Goal: Information Seeking & Learning: Learn about a topic

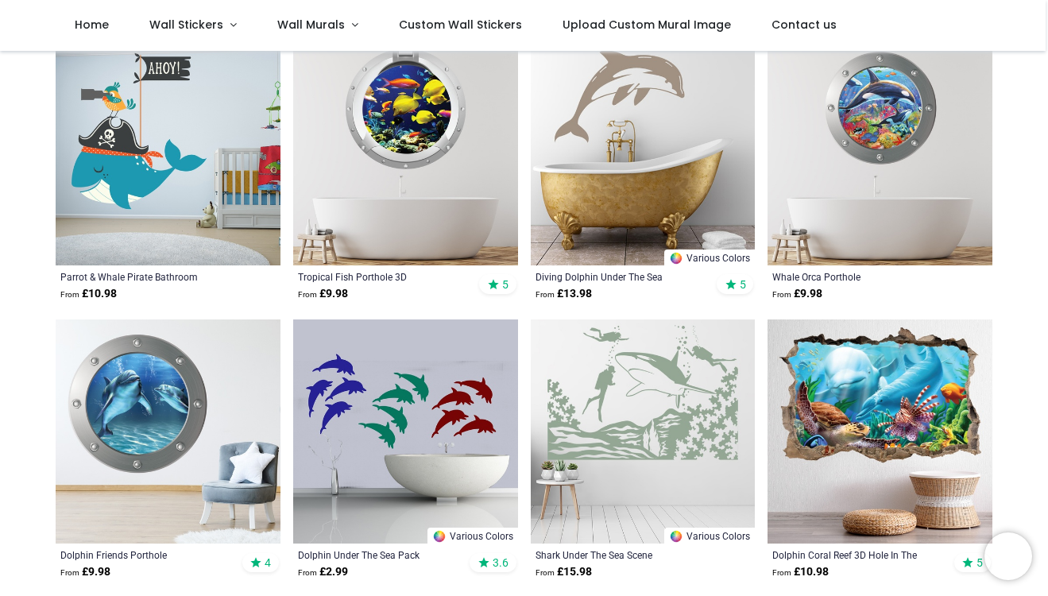
scroll to position [323, 0]
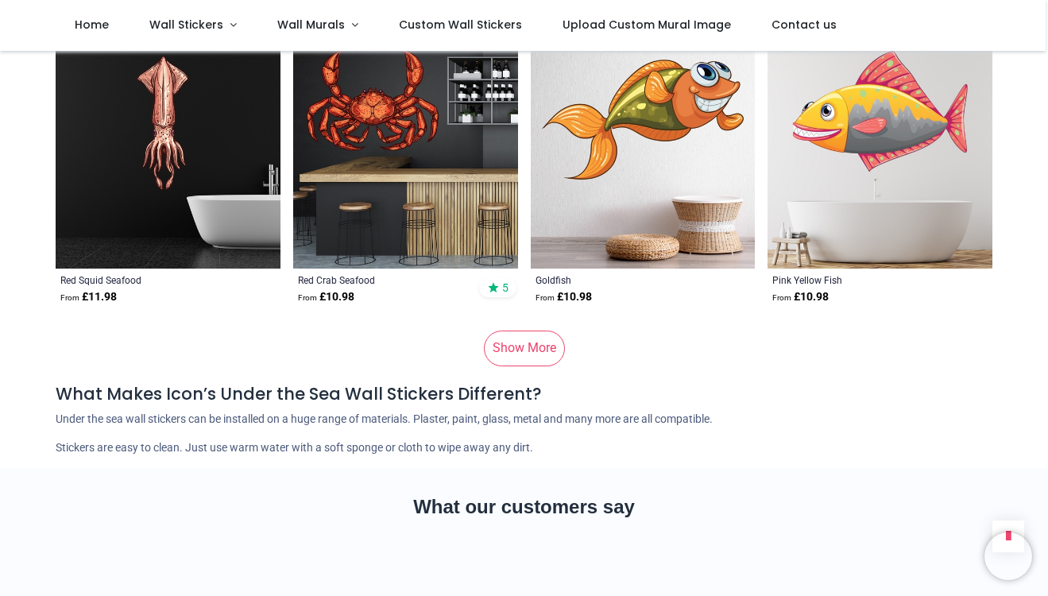
scroll to position [9734, 0]
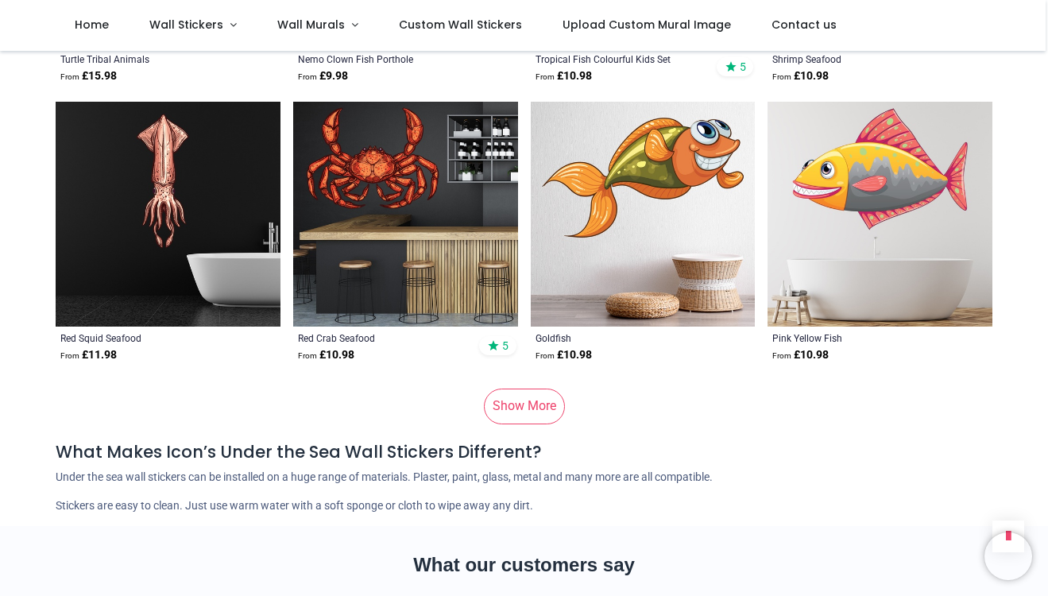
click at [517, 388] on link "Show More" at bounding box center [524, 405] width 81 height 35
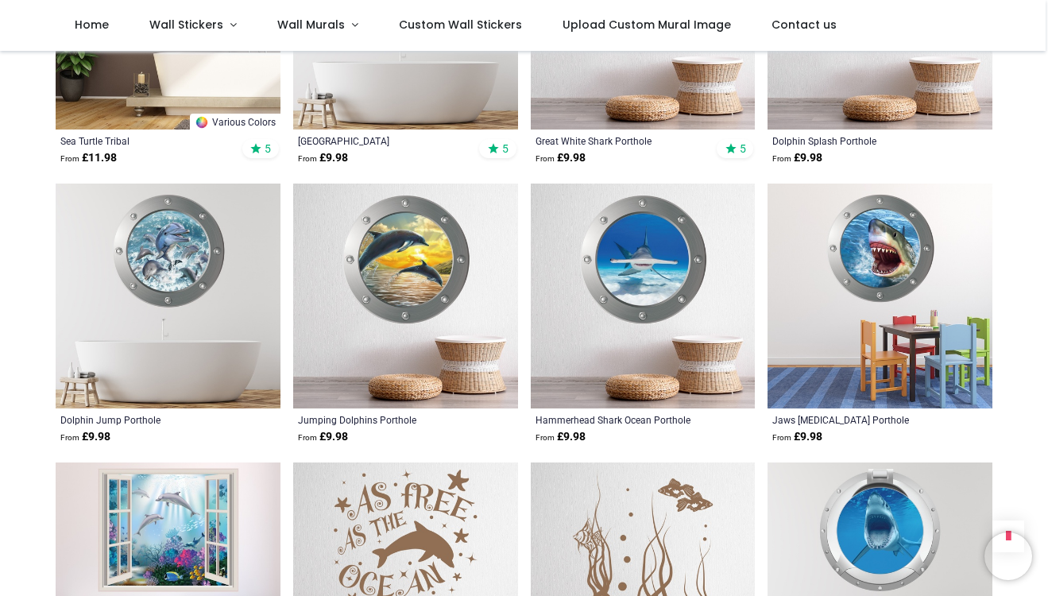
scroll to position [513, 0]
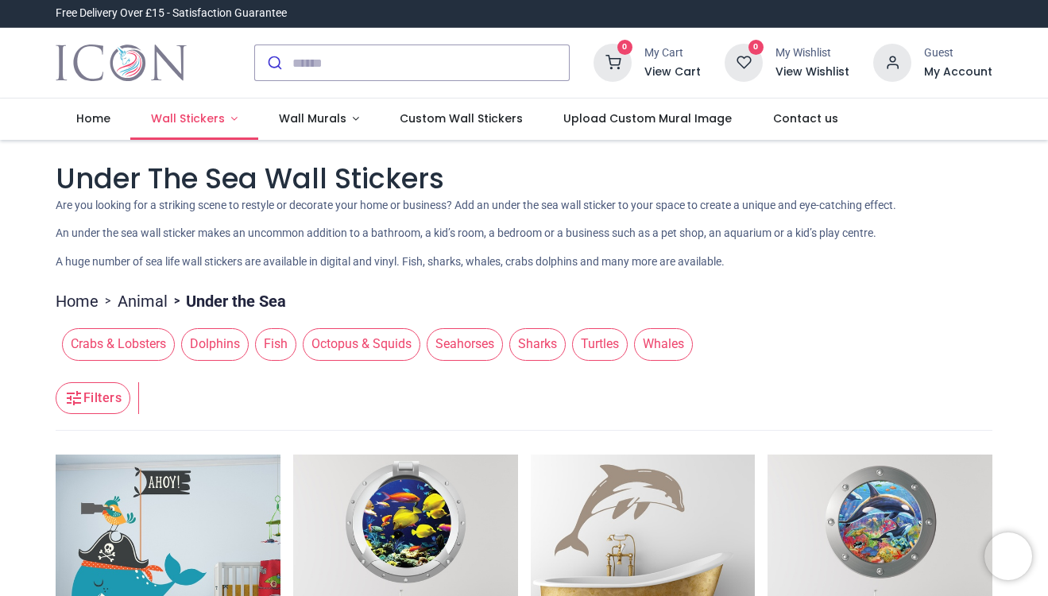
click at [224, 120] on link "Wall Stickers" at bounding box center [194, 118] width 128 height 41
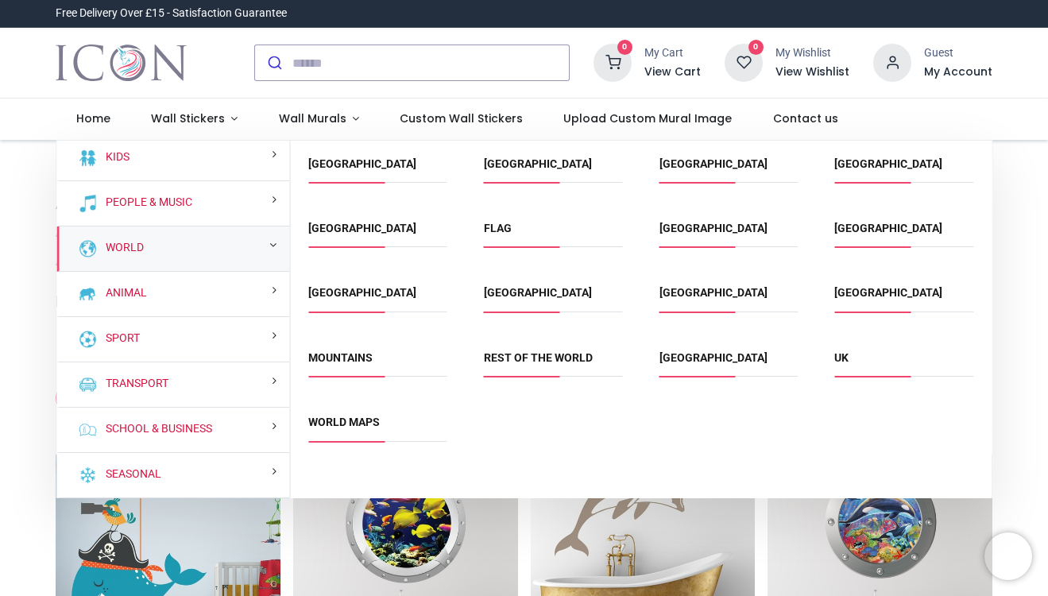
scroll to position [95, 0]
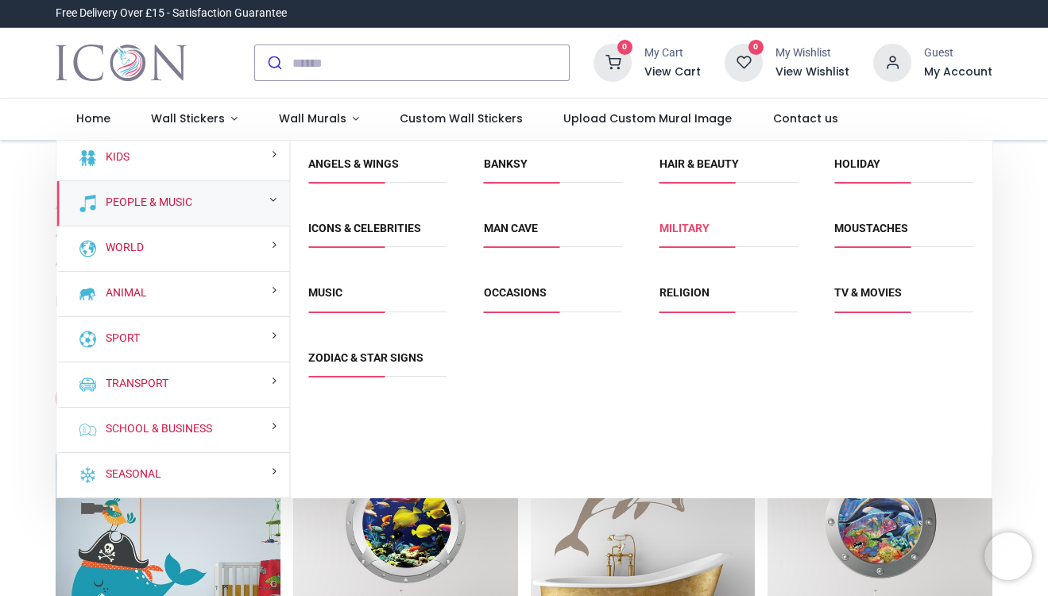
click at [686, 226] on link "Military" at bounding box center [684, 228] width 50 height 13
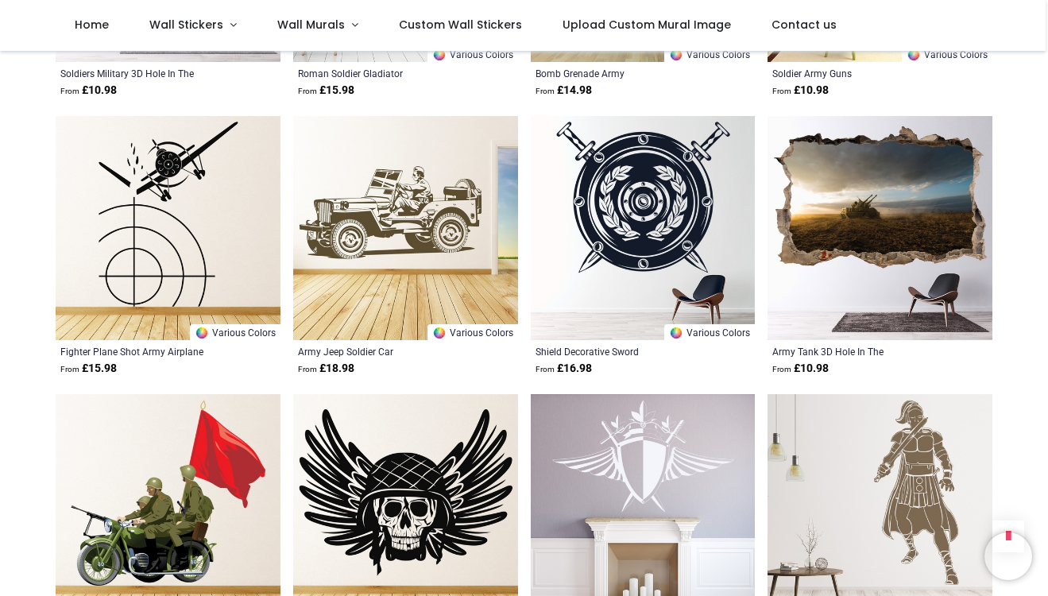
scroll to position [1646, 0]
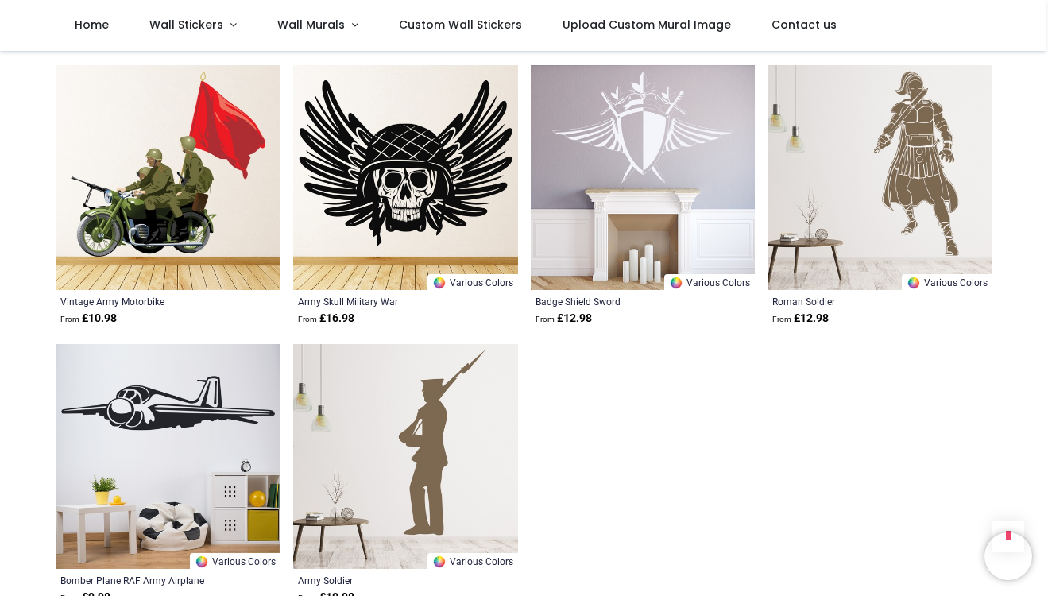
scroll to position [1973, 0]
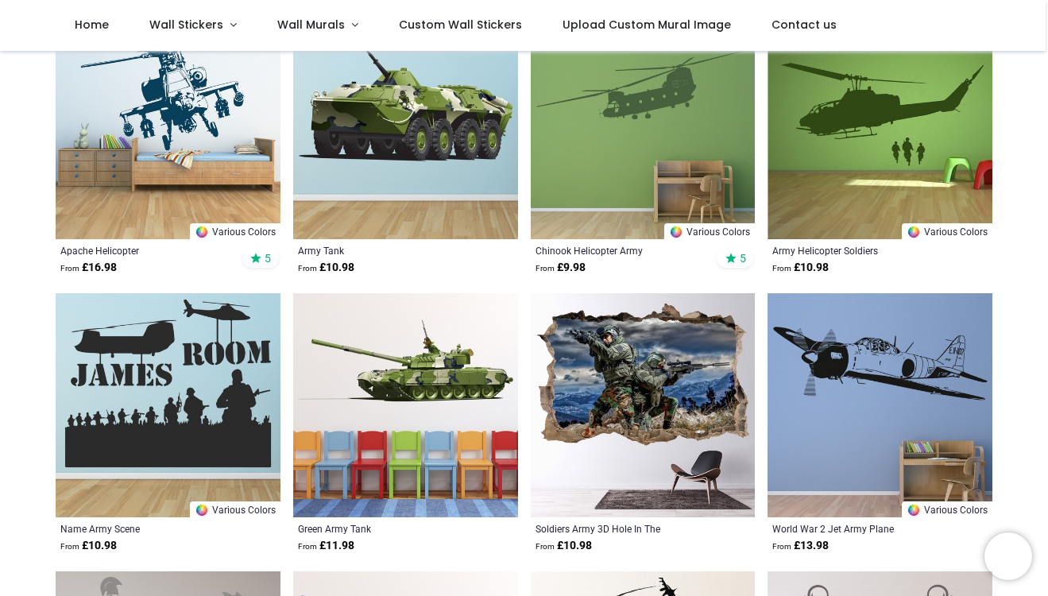
scroll to position [360, 0]
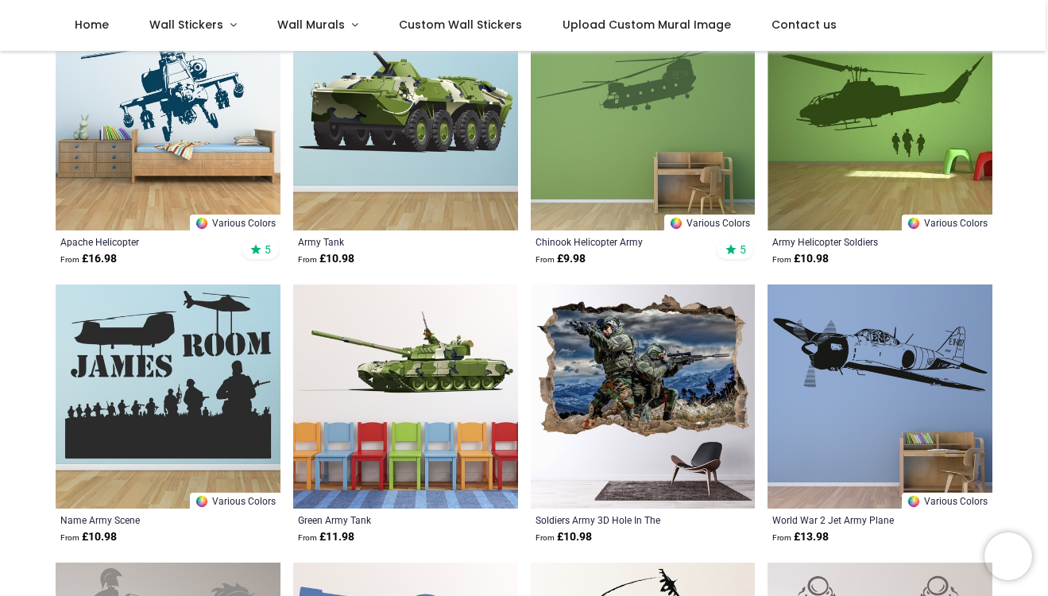
click at [206, 381] on img at bounding box center [168, 396] width 225 height 225
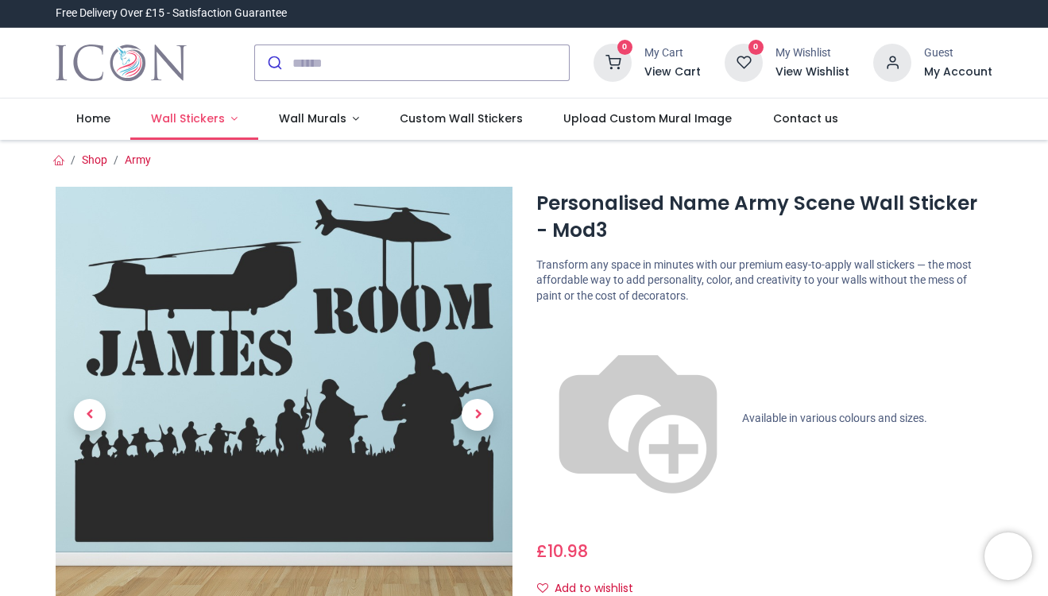
click at [203, 119] on span "Wall Stickers" at bounding box center [188, 118] width 74 height 16
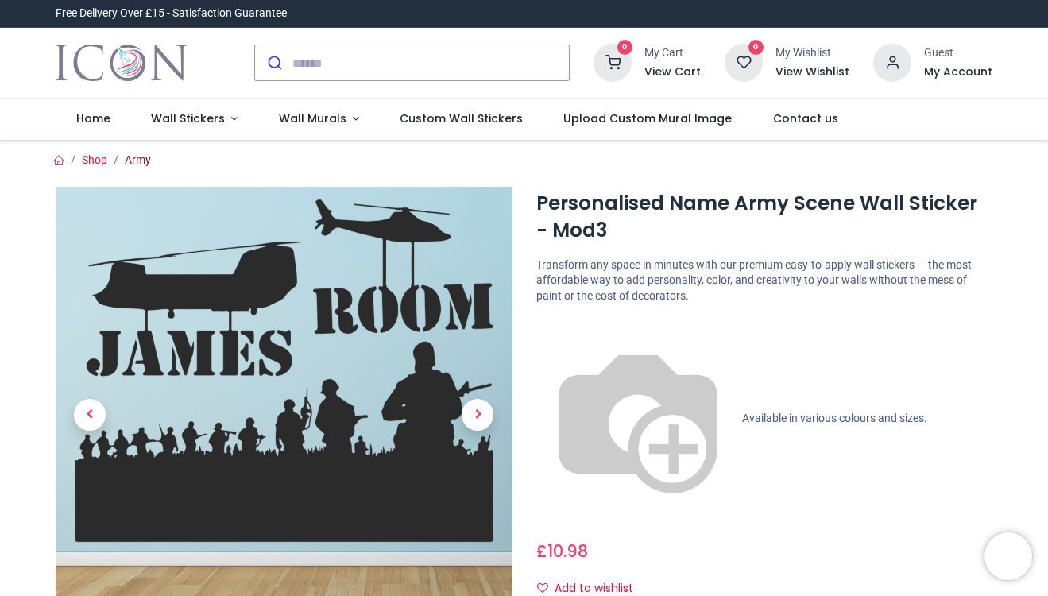
click at [134, 155] on link "Army" at bounding box center [138, 159] width 26 height 13
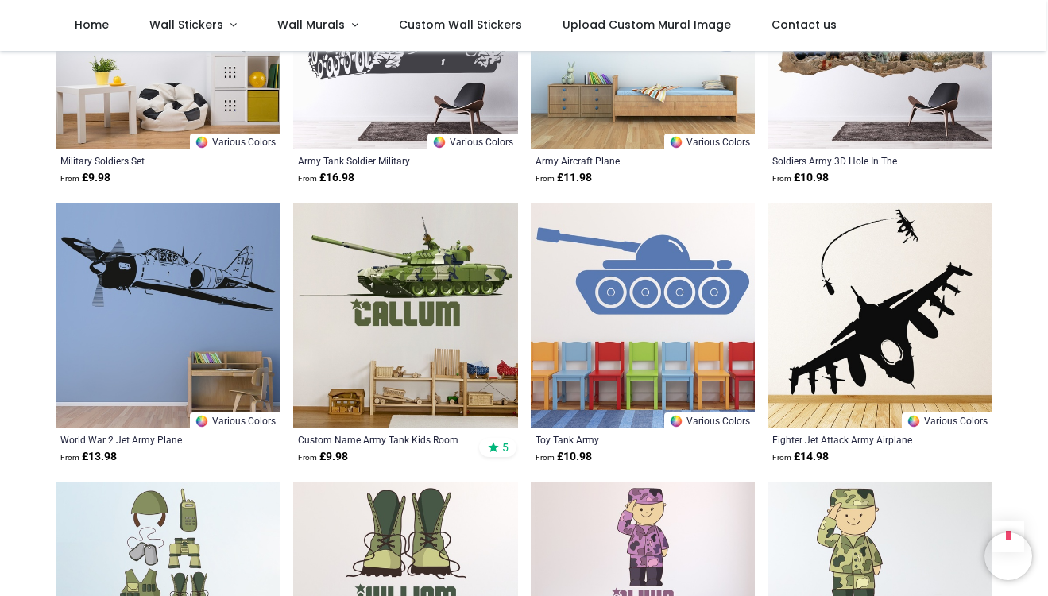
scroll to position [1580, 0]
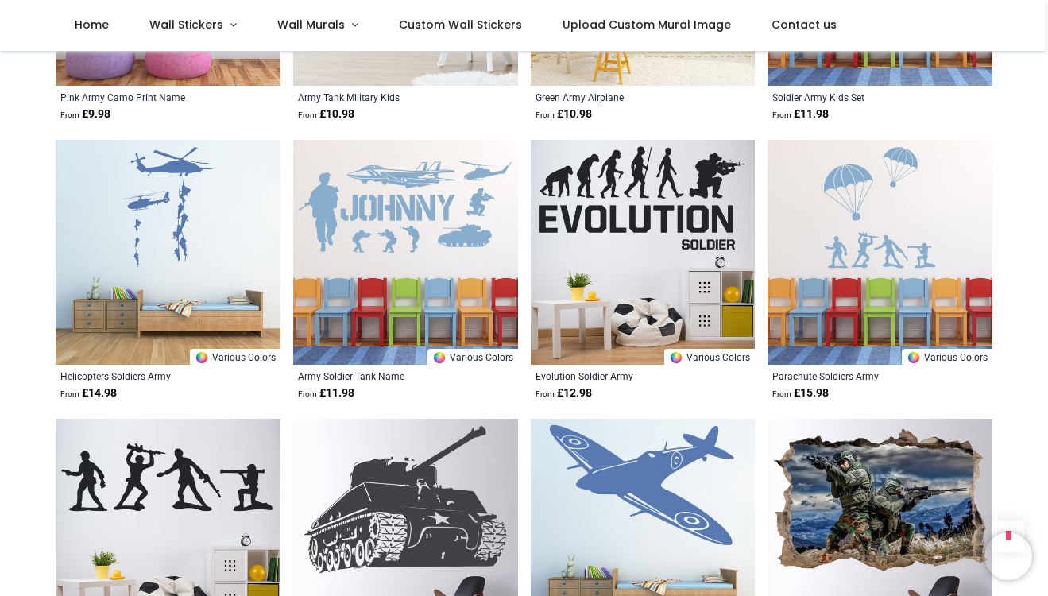
scroll to position [1067, 0]
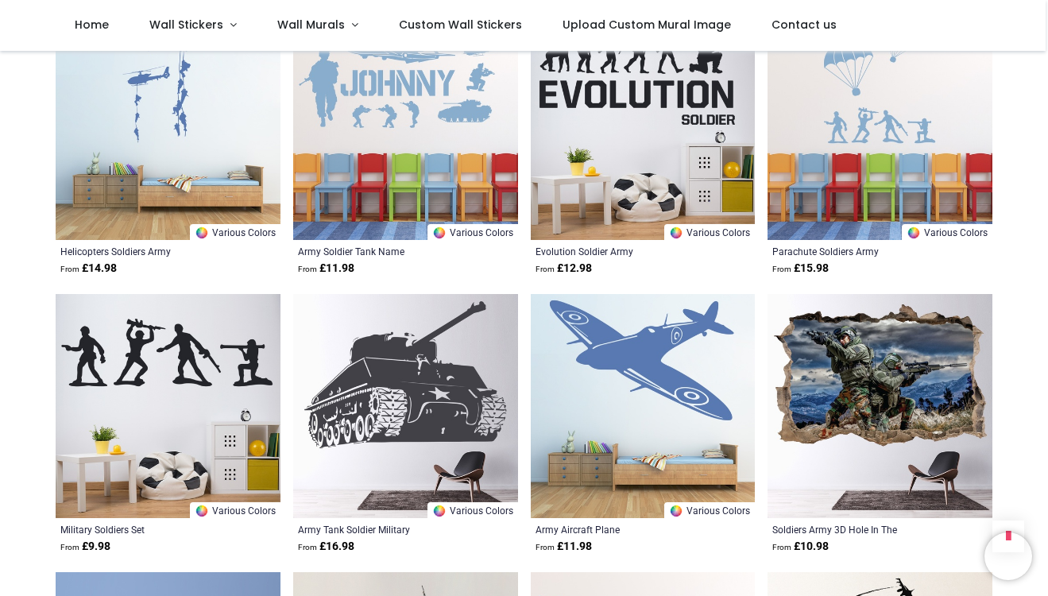
scroll to position [1221, 0]
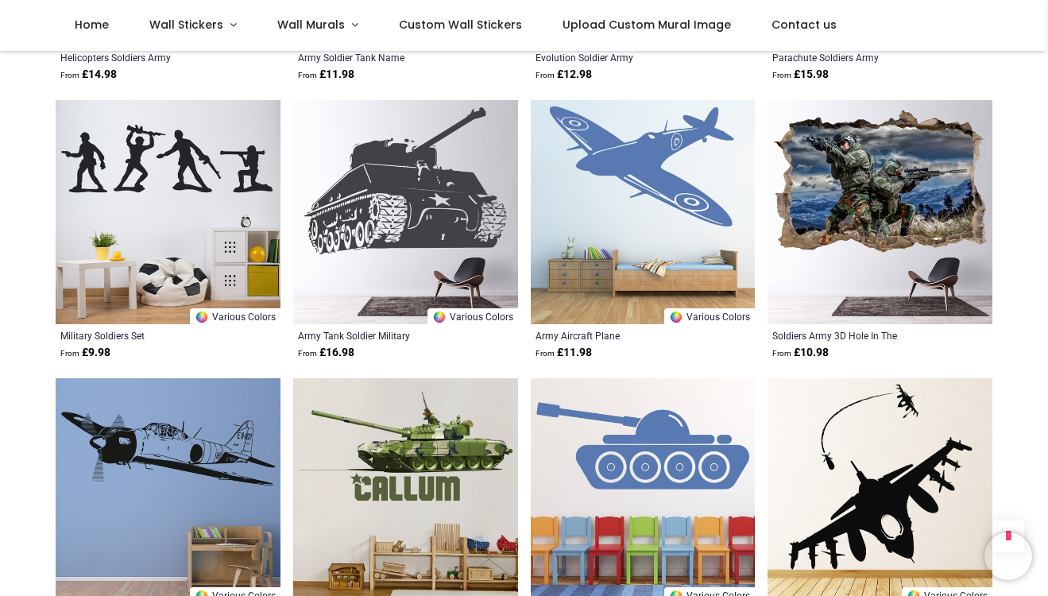
scroll to position [1404, 0]
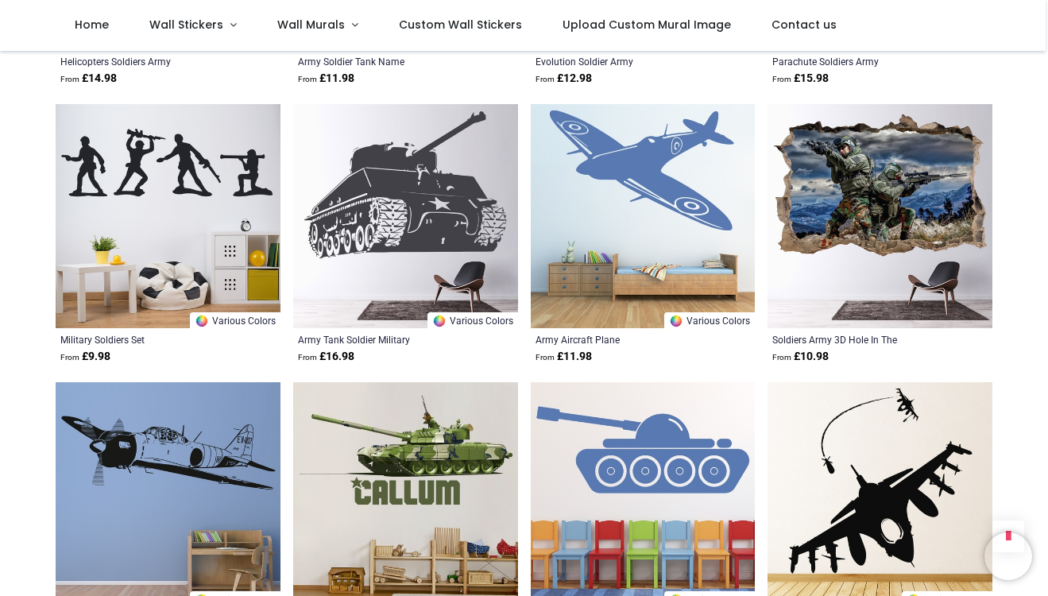
click at [385, 167] on img at bounding box center [405, 216] width 225 height 225
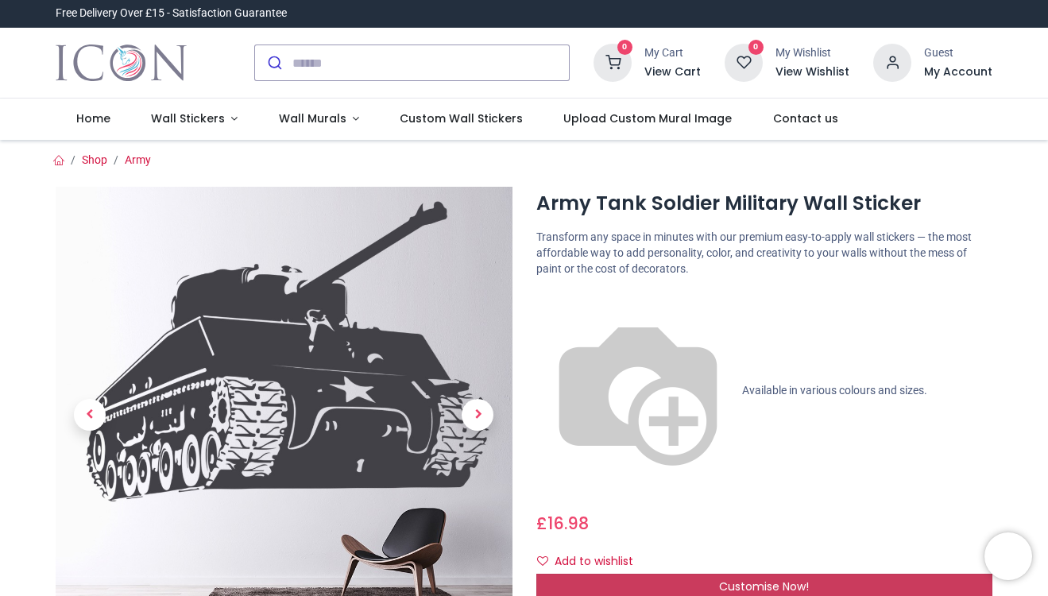
click at [756, 578] on span "Customise Now!" at bounding box center [764, 586] width 90 height 16
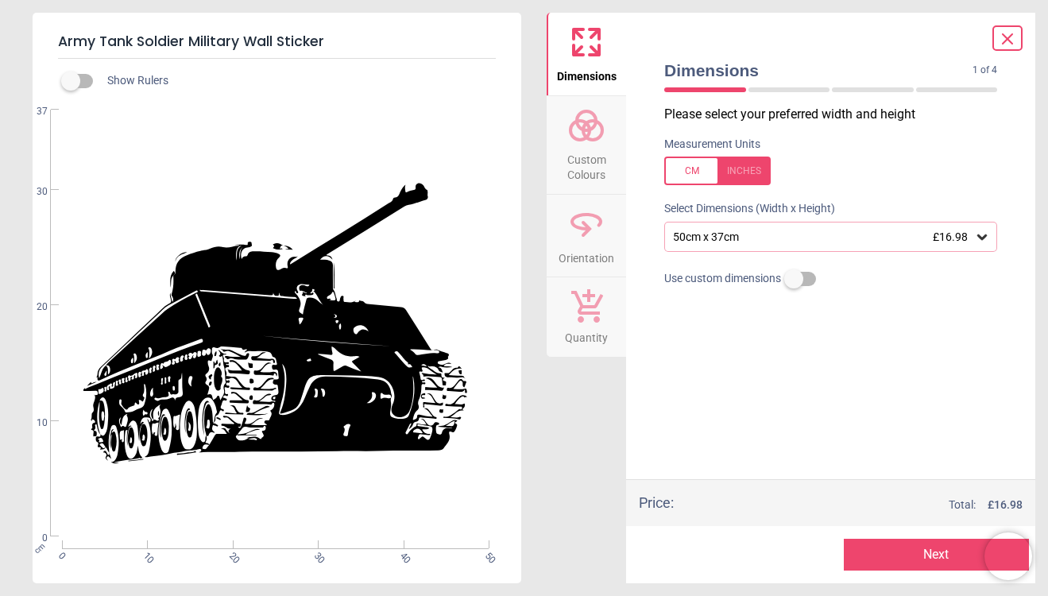
click at [588, 161] on span "Custom Colours" at bounding box center [586, 164] width 76 height 39
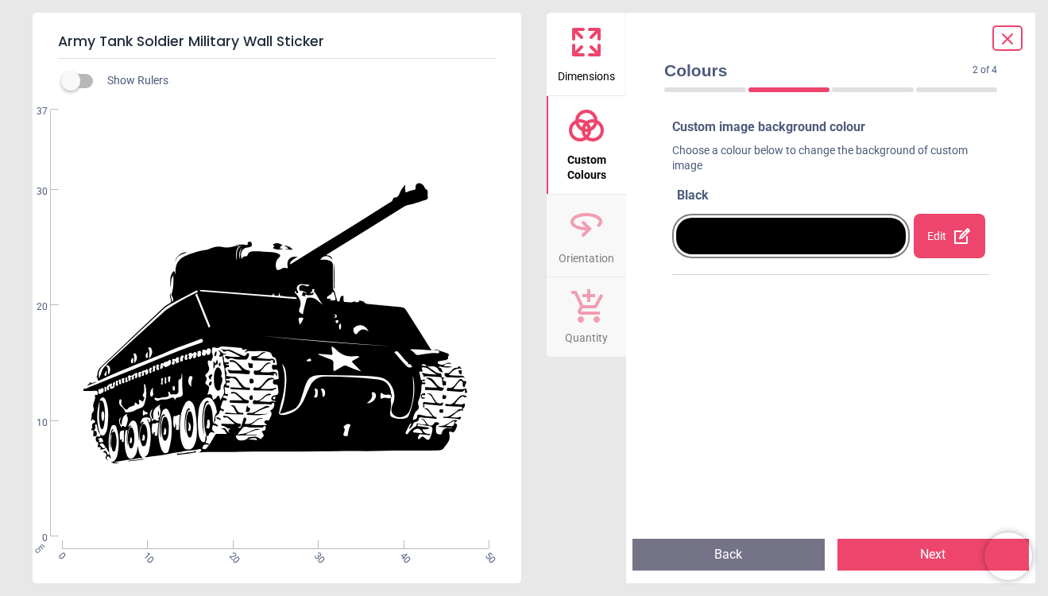
click at [939, 245] on div "Edit" at bounding box center [948, 236] width 71 height 44
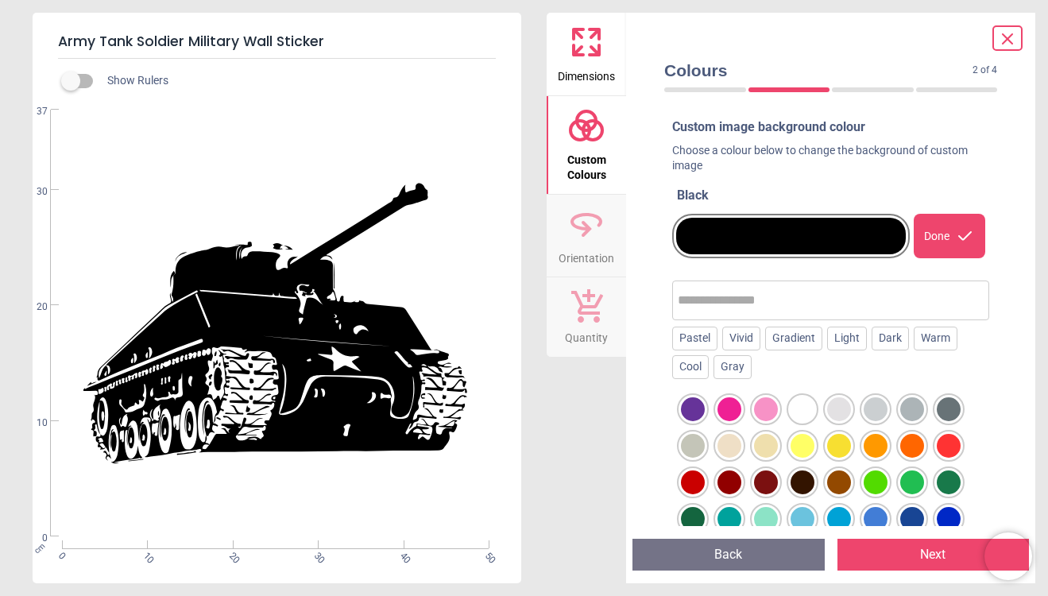
click at [945, 514] on div at bounding box center [948, 519] width 24 height 24
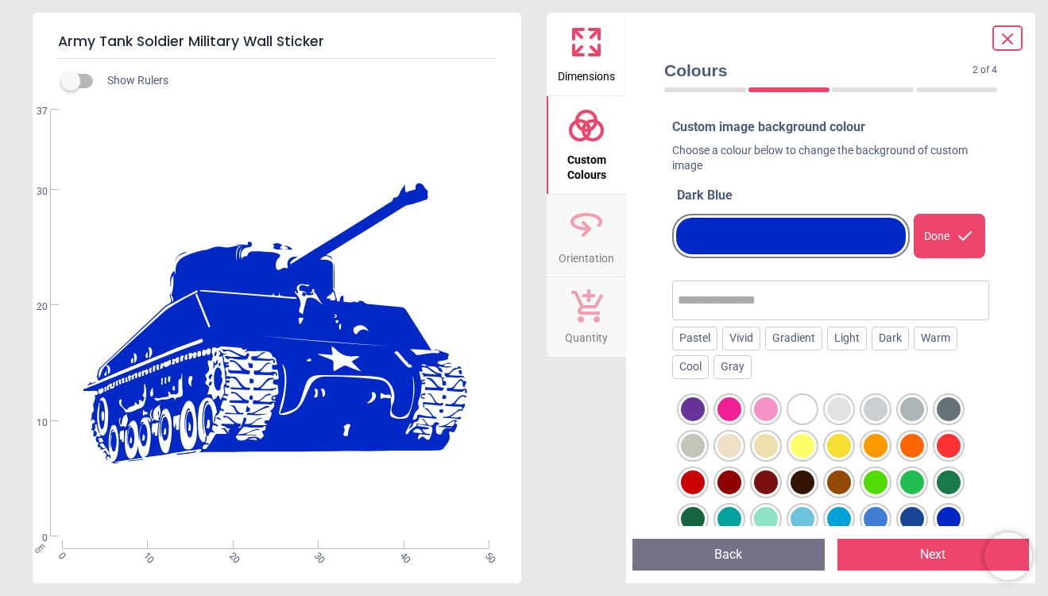
click at [872, 518] on div at bounding box center [875, 519] width 24 height 24
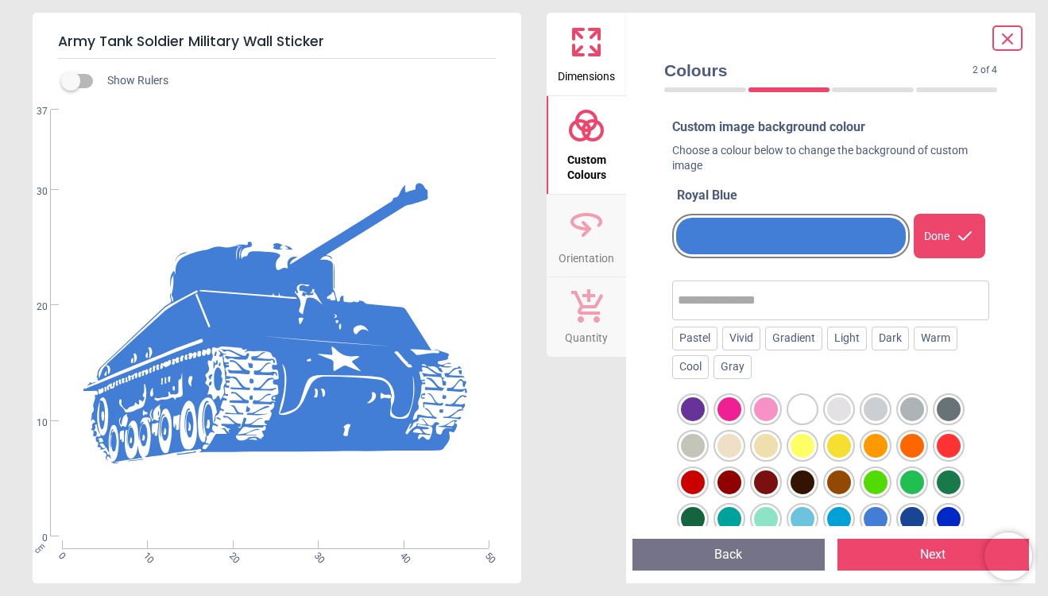
click at [994, 50] on div at bounding box center [1007, 37] width 30 height 25
click at [1005, 41] on icon at bounding box center [1007, 39] width 10 height 10
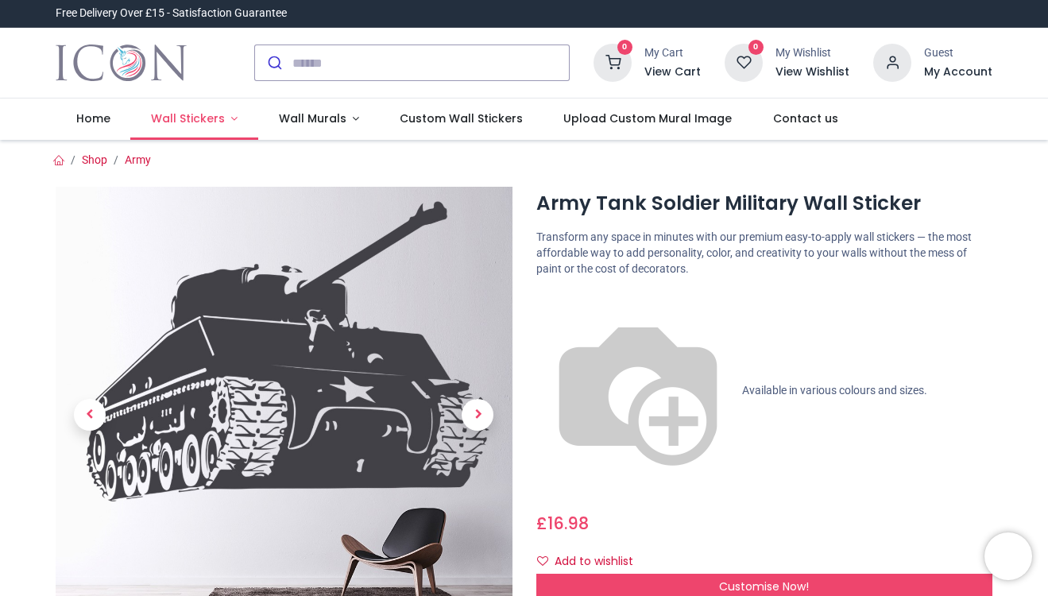
click at [219, 122] on span "Wall Stickers" at bounding box center [189, 118] width 77 height 16
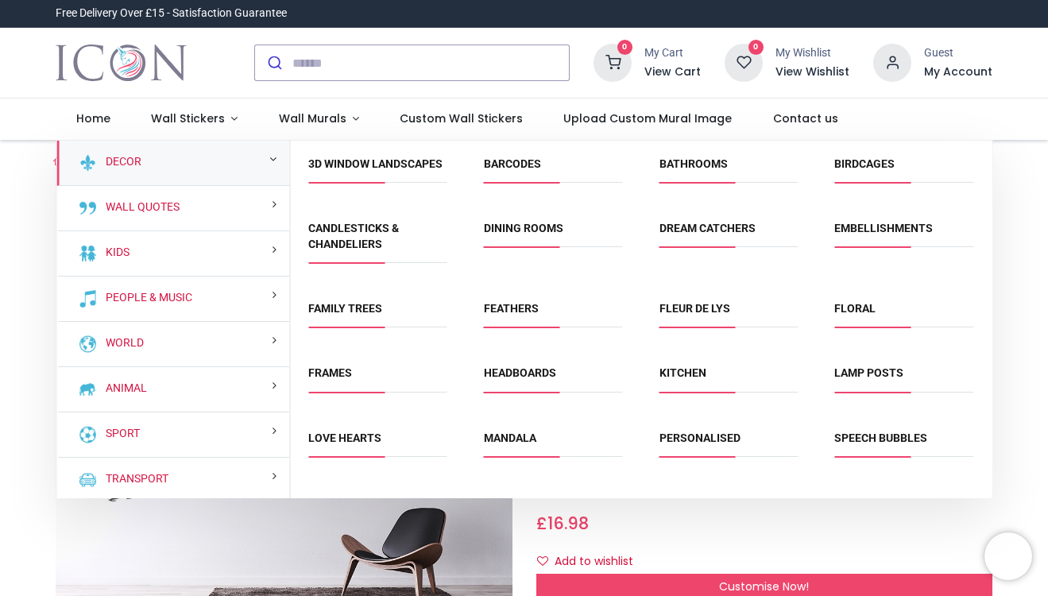
click at [148, 177] on div "Decor" at bounding box center [172, 163] width 233 height 45
click at [519, 247] on span "Dining Rooms" at bounding box center [553, 234] width 139 height 26
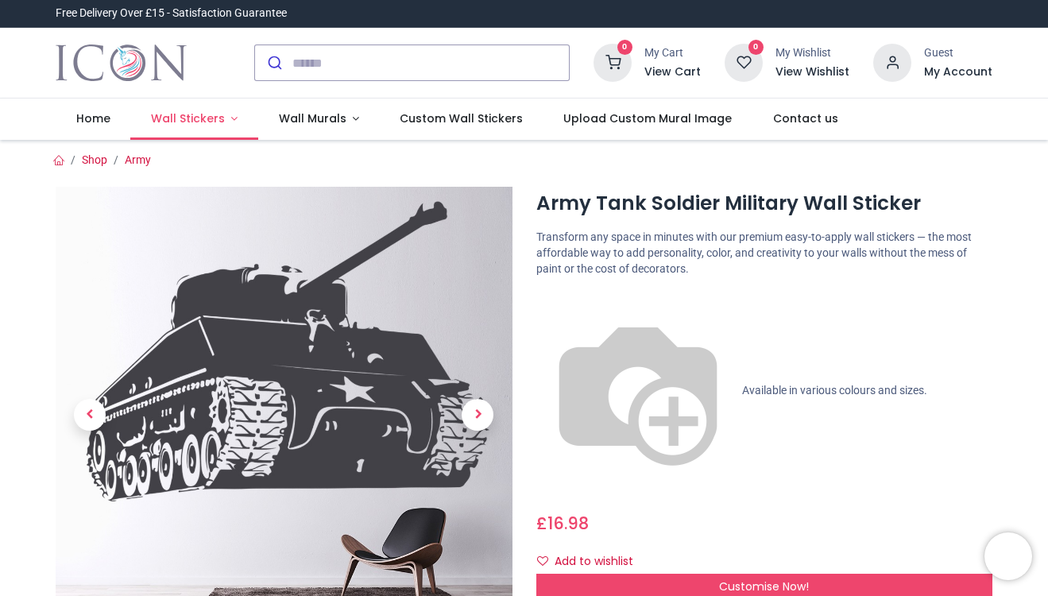
click at [219, 125] on span "Wall Stickers" at bounding box center [189, 118] width 77 height 16
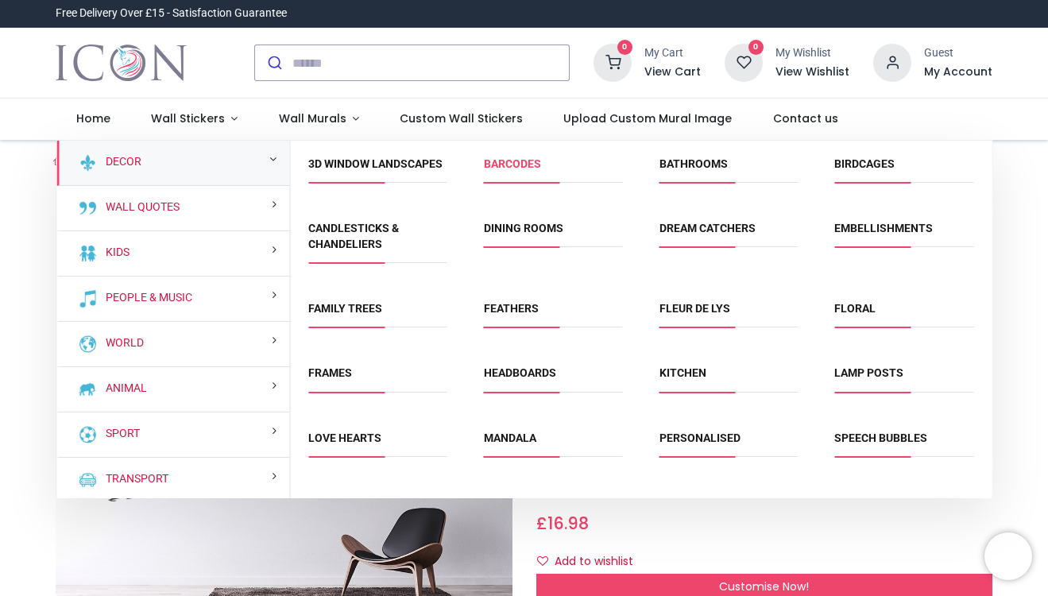
click at [515, 163] on link "Barcodes" at bounding box center [512, 163] width 57 height 13
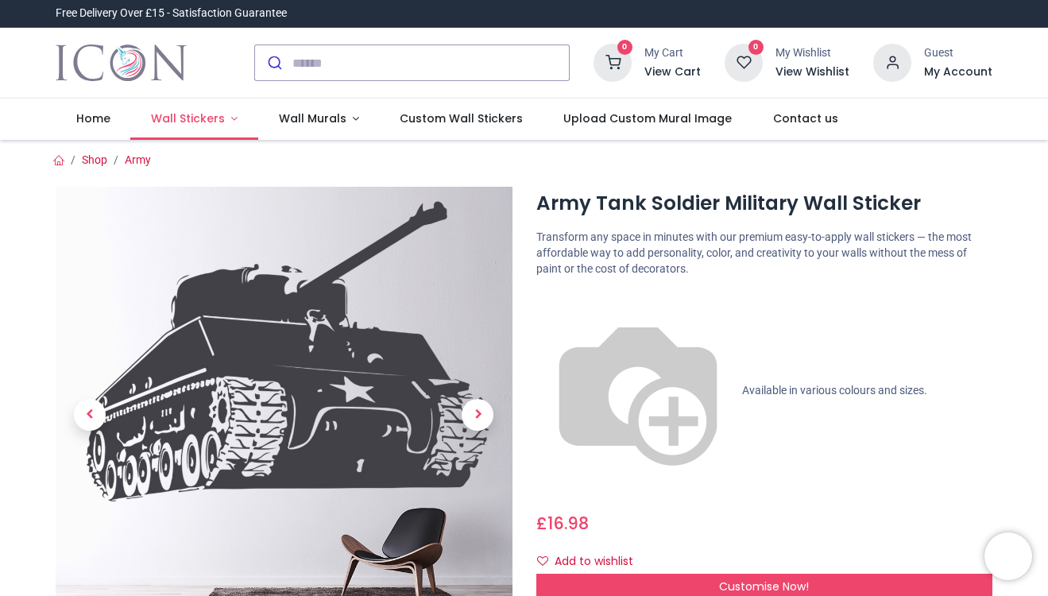
click at [210, 114] on span "Wall Stickers" at bounding box center [188, 118] width 74 height 16
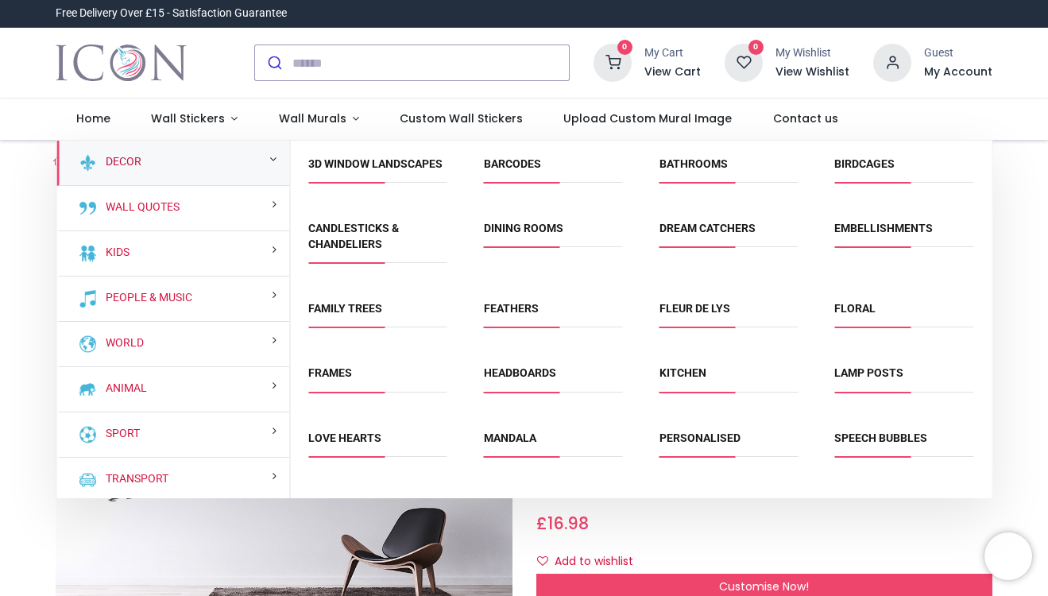
click at [125, 162] on link "Decor" at bounding box center [120, 162] width 42 height 16
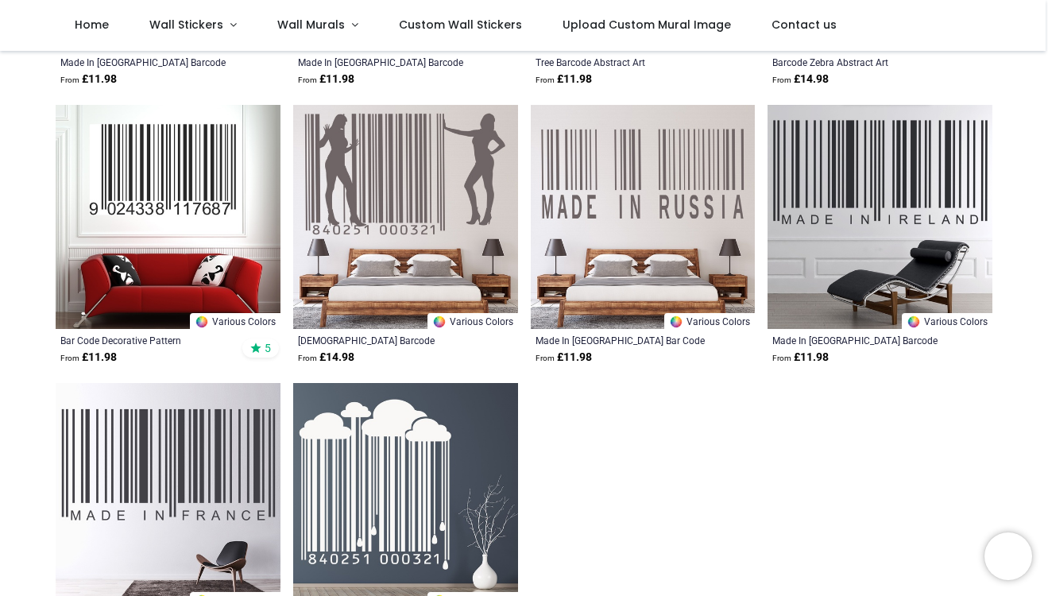
scroll to position [536, 0]
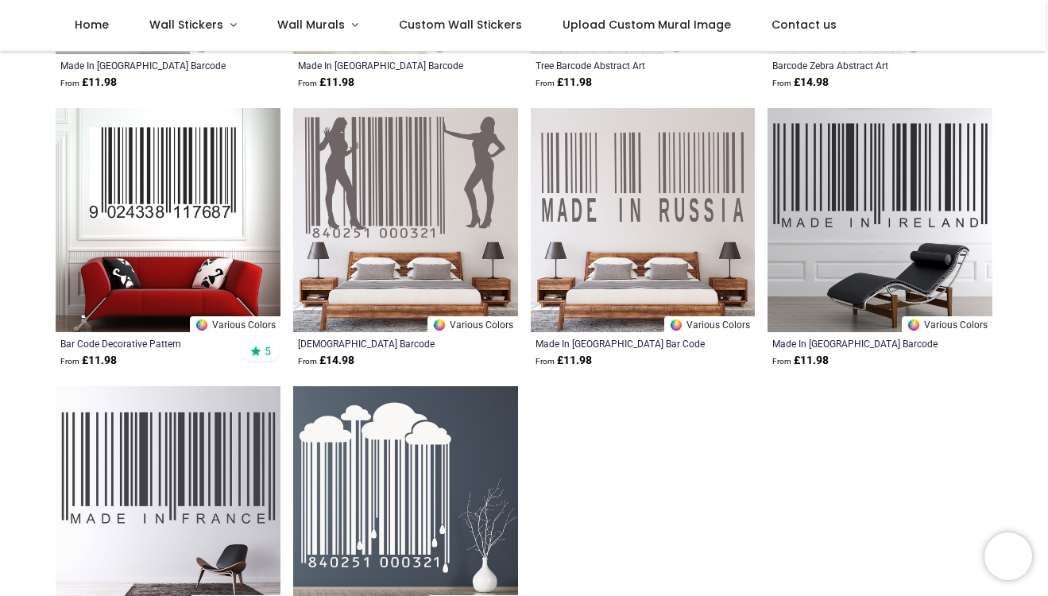
click at [411, 251] on img at bounding box center [405, 220] width 225 height 225
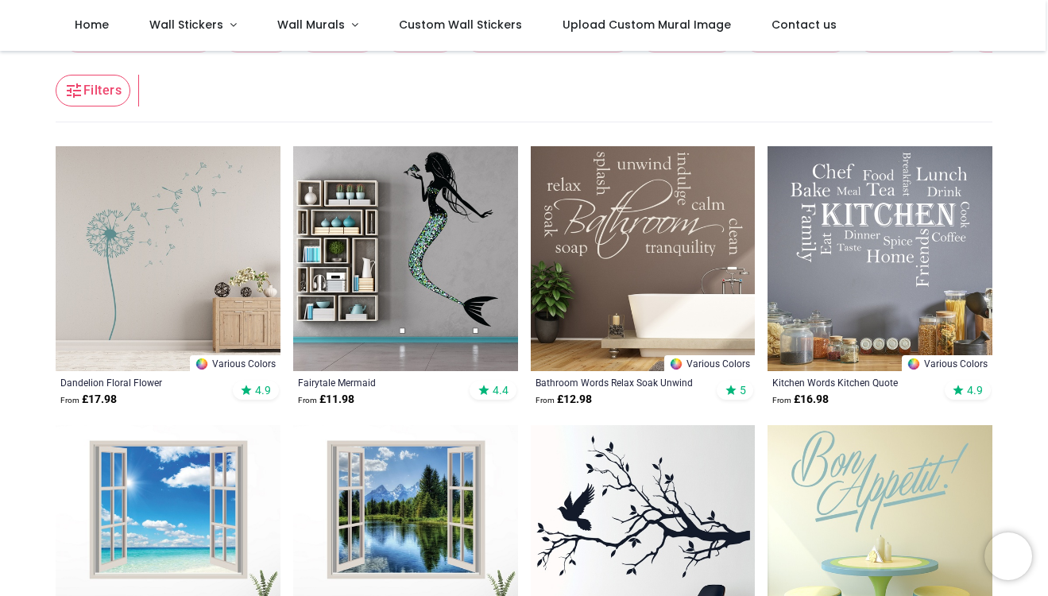
scroll to position [262, 0]
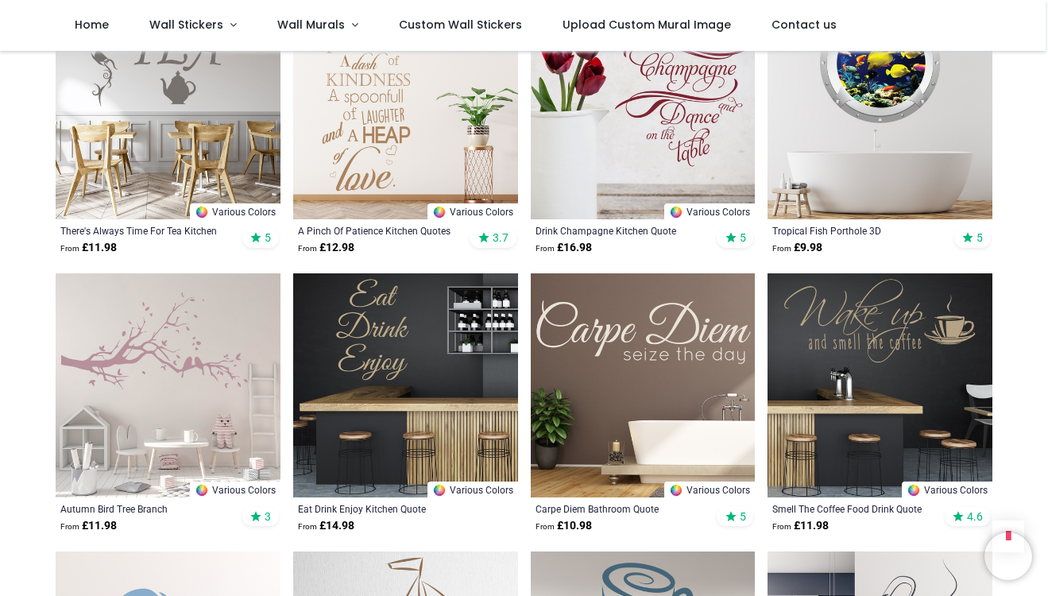
scroll to position [2918, 0]
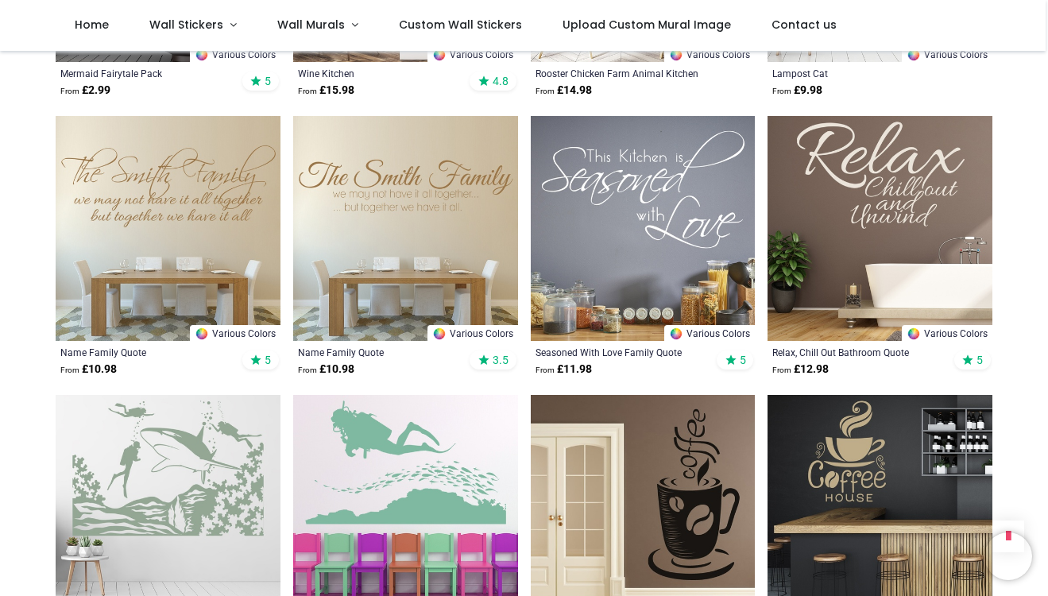
scroll to position [6973, 0]
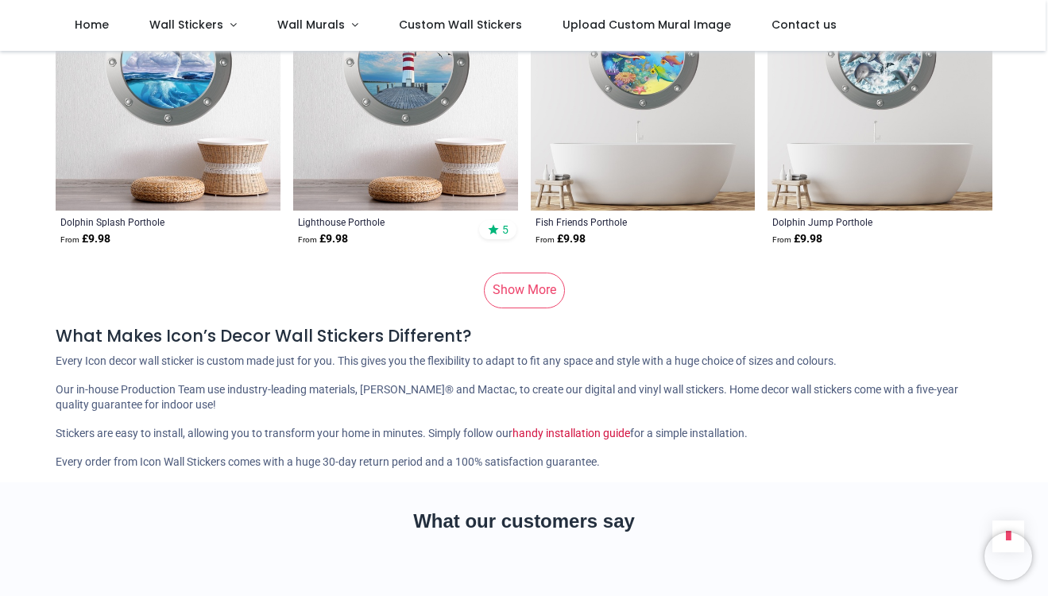
scroll to position [9898, 0]
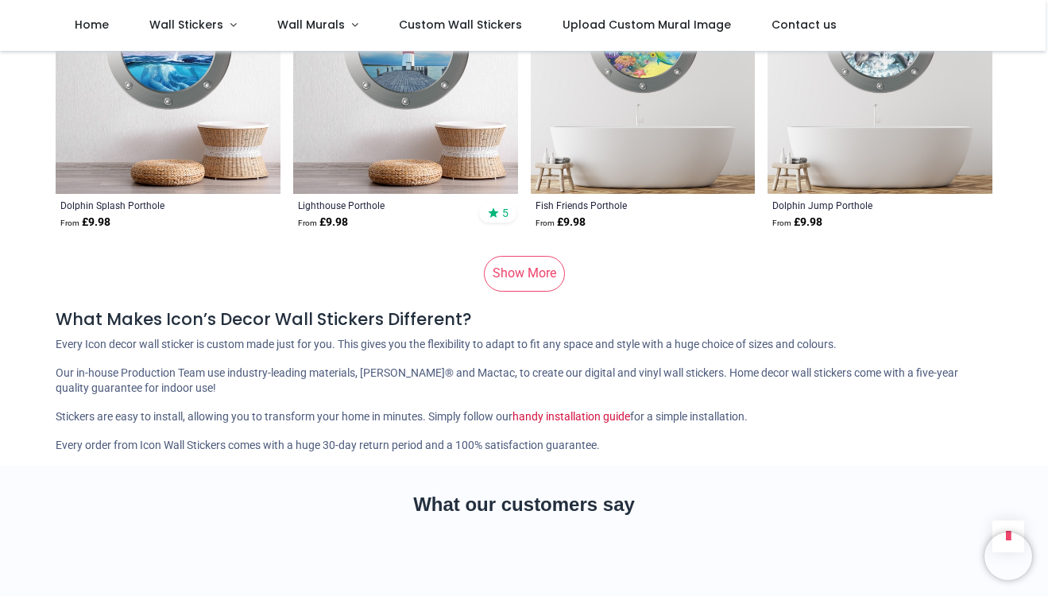
click at [518, 256] on link "Show More" at bounding box center [524, 273] width 81 height 35
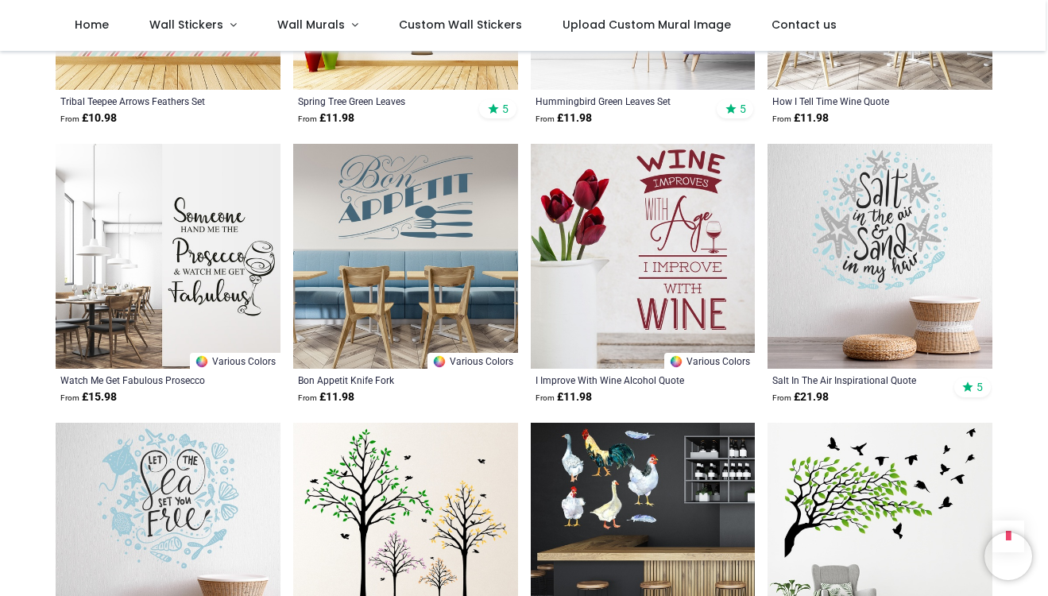
scroll to position [12788, 0]
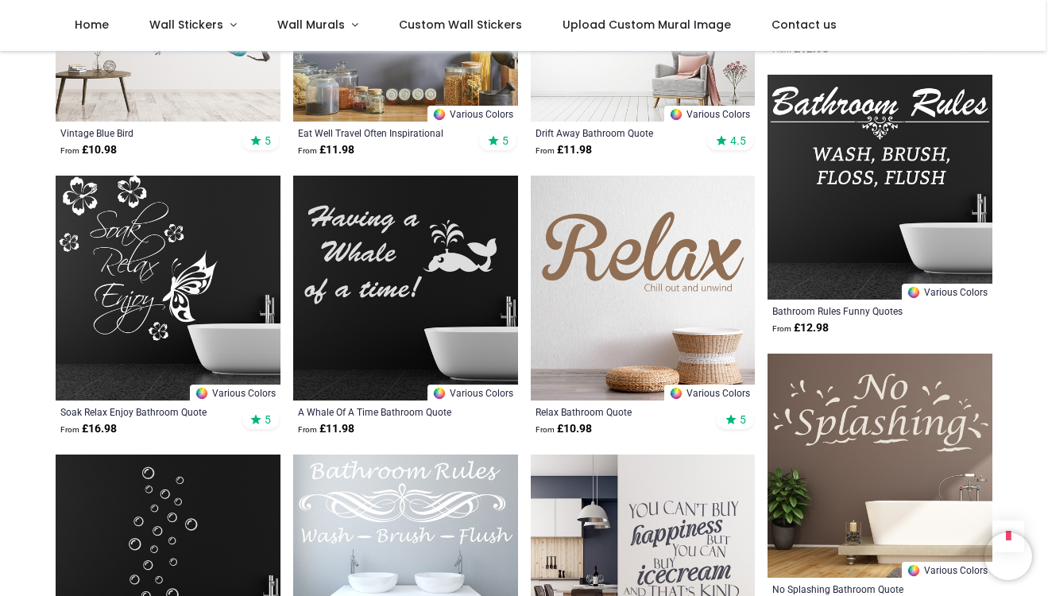
scroll to position [14708, 0]
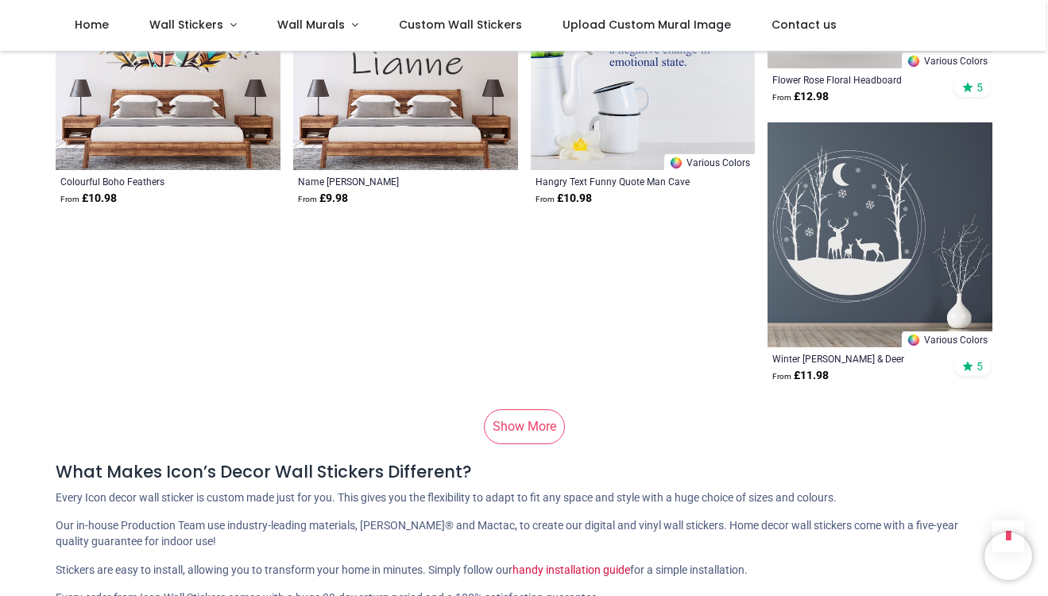
scroll to position [19677, 0]
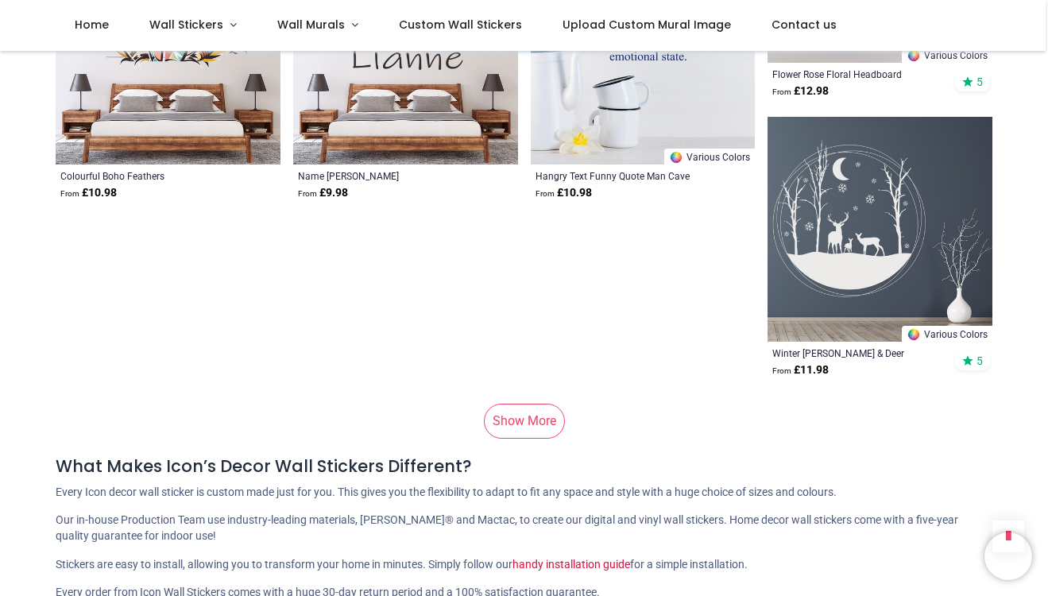
click at [544, 403] on link "Show More" at bounding box center [524, 420] width 81 height 35
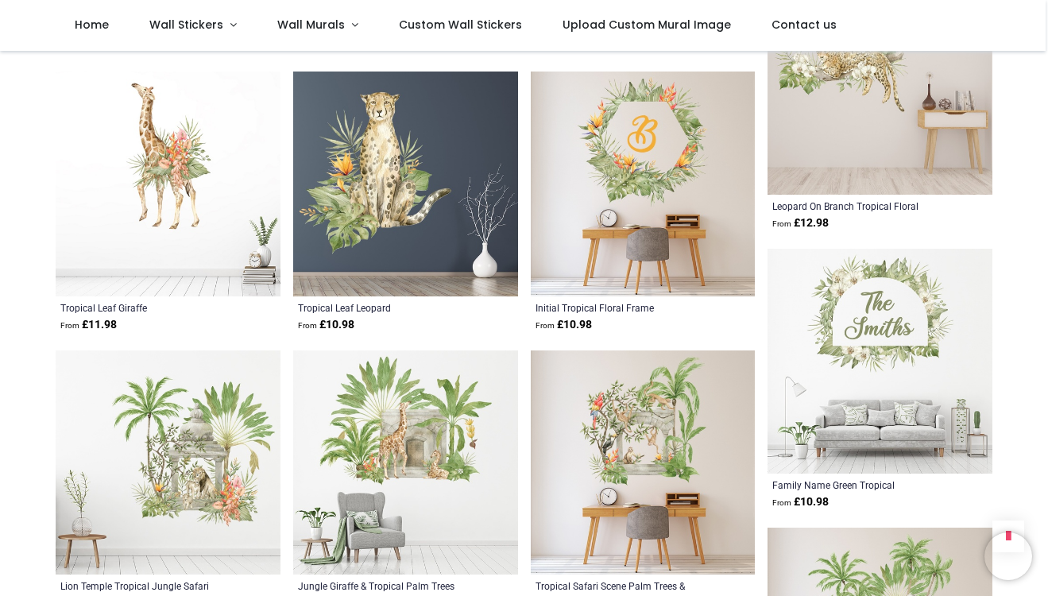
scroll to position [20666, 0]
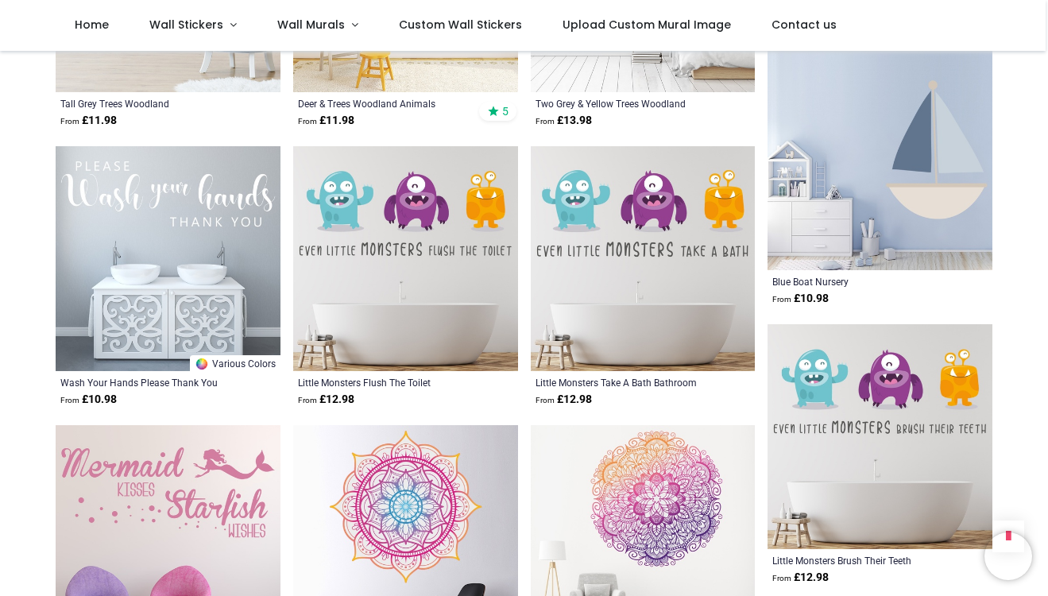
scroll to position [23368, 0]
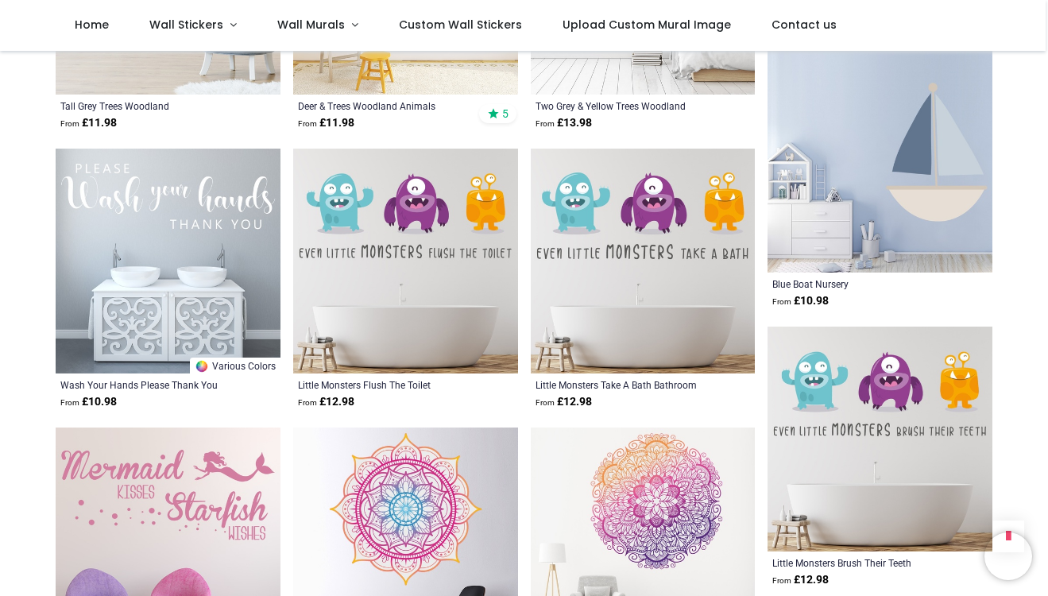
click at [391, 239] on img at bounding box center [405, 261] width 225 height 225
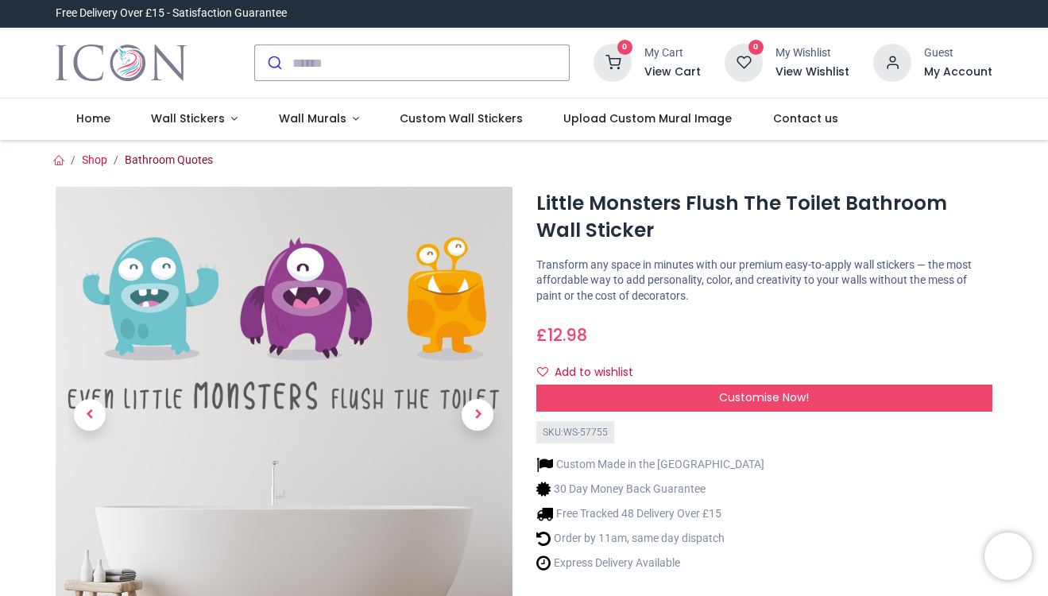
click at [179, 157] on link "Bathroom Quotes" at bounding box center [169, 159] width 88 height 13
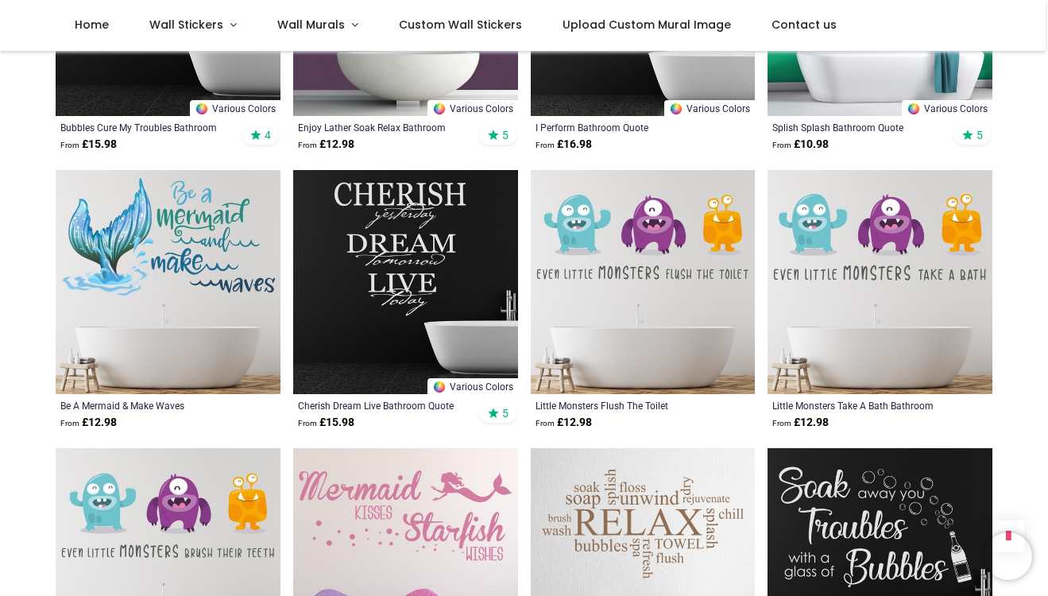
scroll to position [1657, 0]
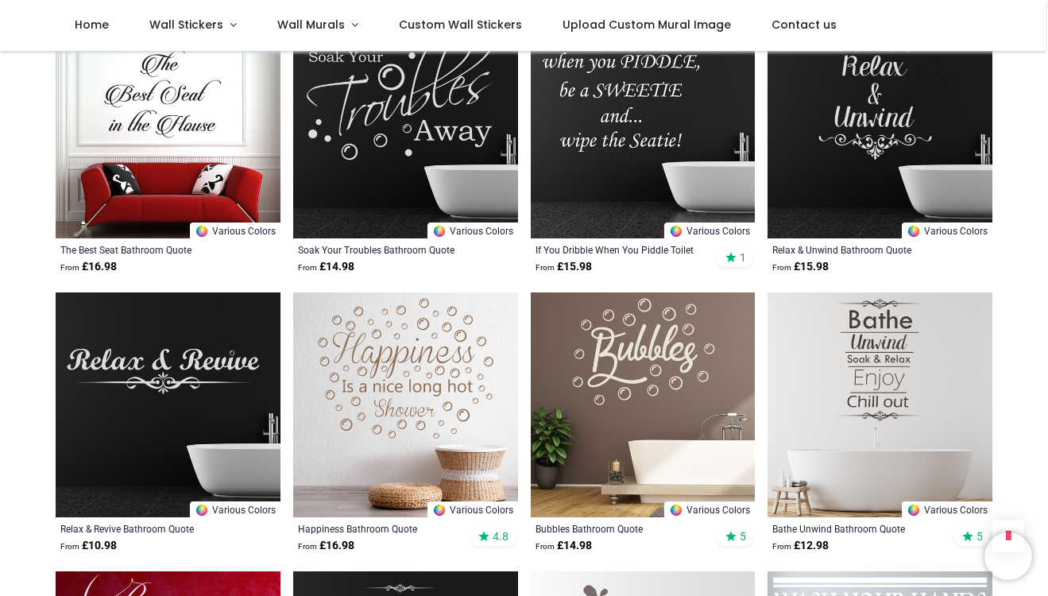
scroll to position [3145, 0]
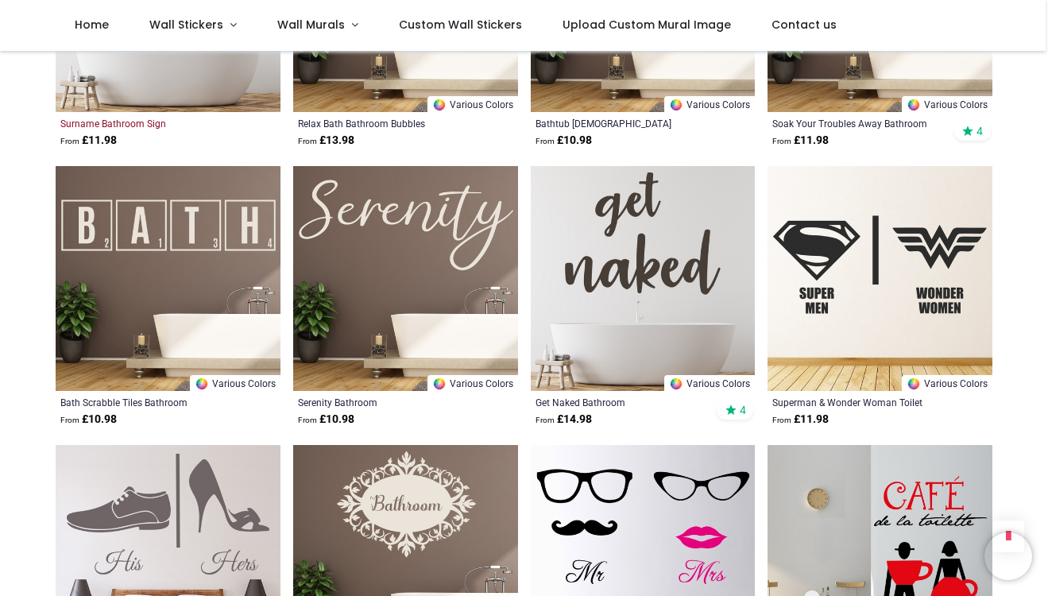
scroll to position [4381, 0]
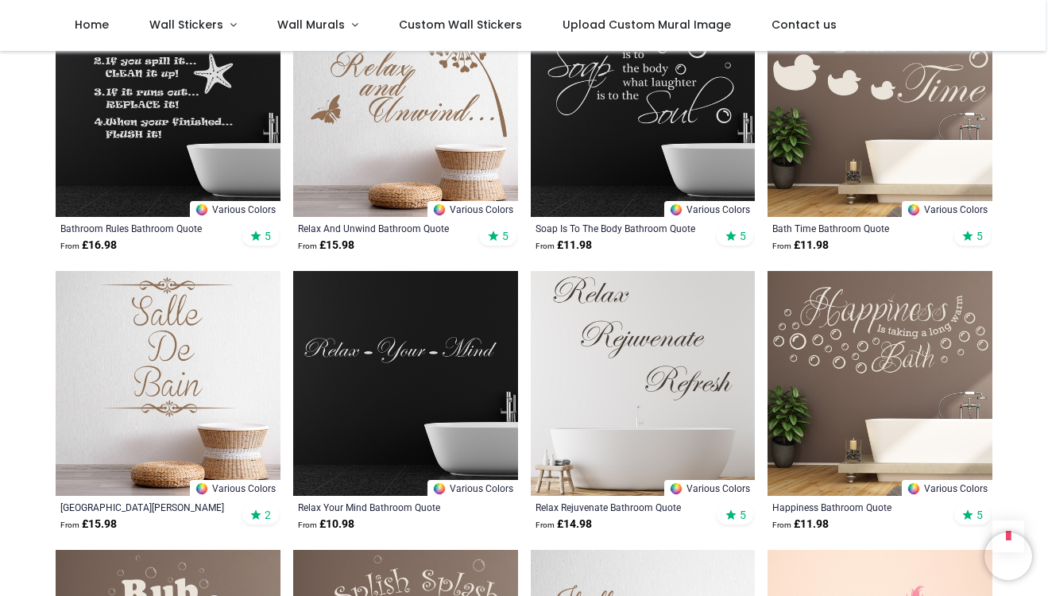
scroll to position [5666, 0]
